Goal: Task Accomplishment & Management: Manage account settings

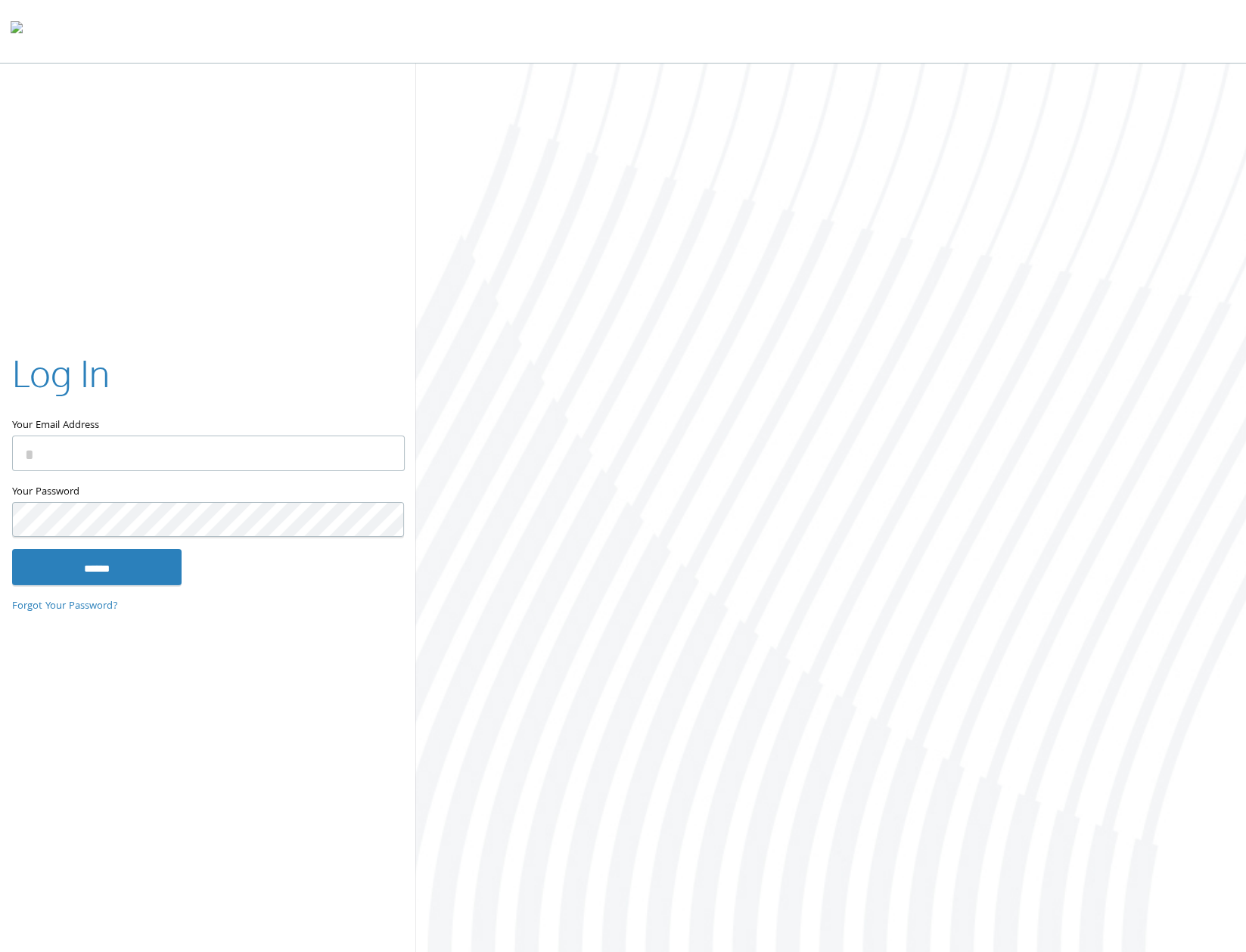
type input "**********"
click at [128, 572] on input "******" at bounding box center [97, 567] width 169 height 36
click at [135, 566] on input "******" at bounding box center [97, 567] width 169 height 36
